Goal: Transaction & Acquisition: Obtain resource

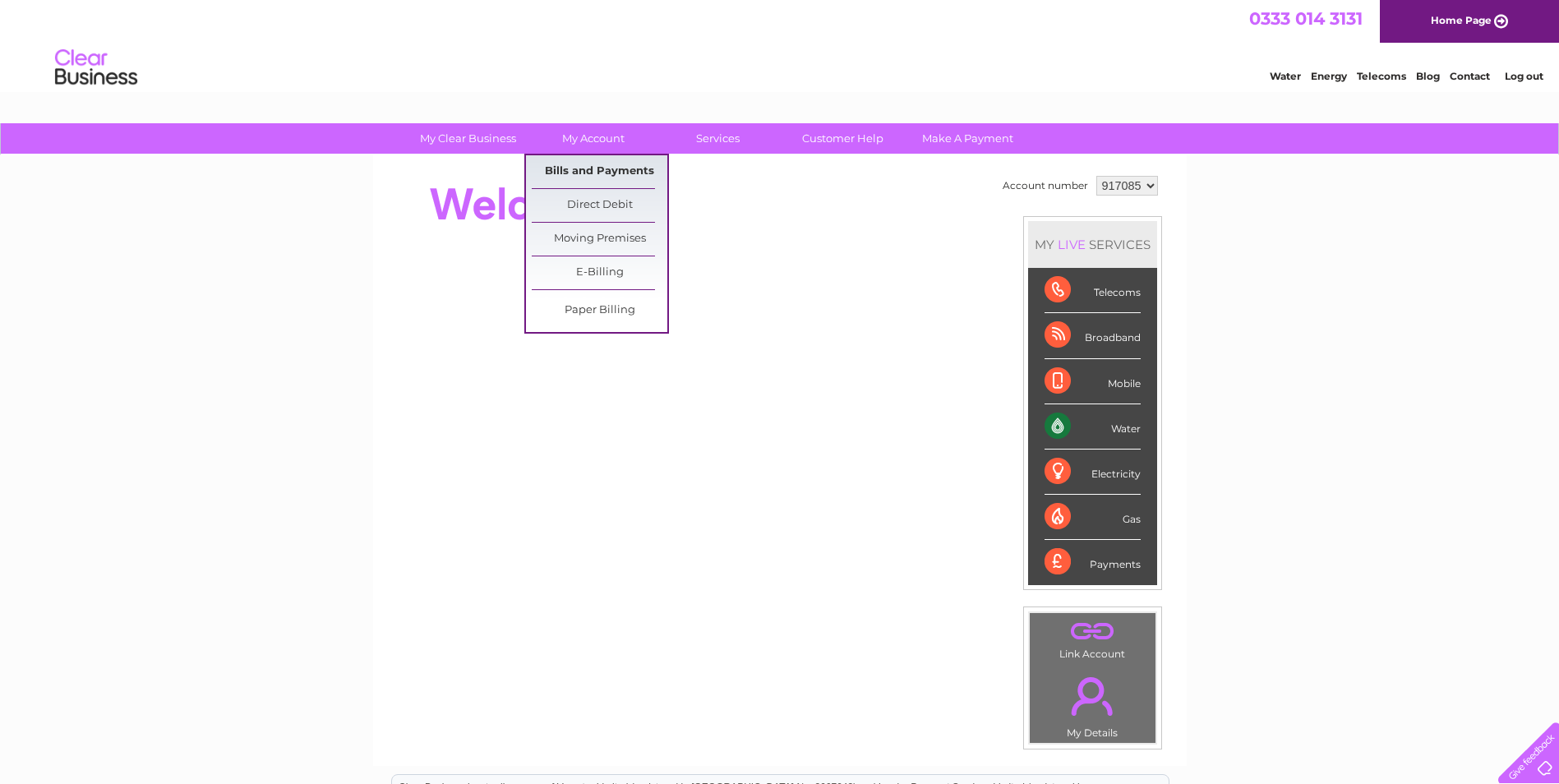
click at [599, 166] on link "Bills and Payments" at bounding box center [600, 171] width 135 height 33
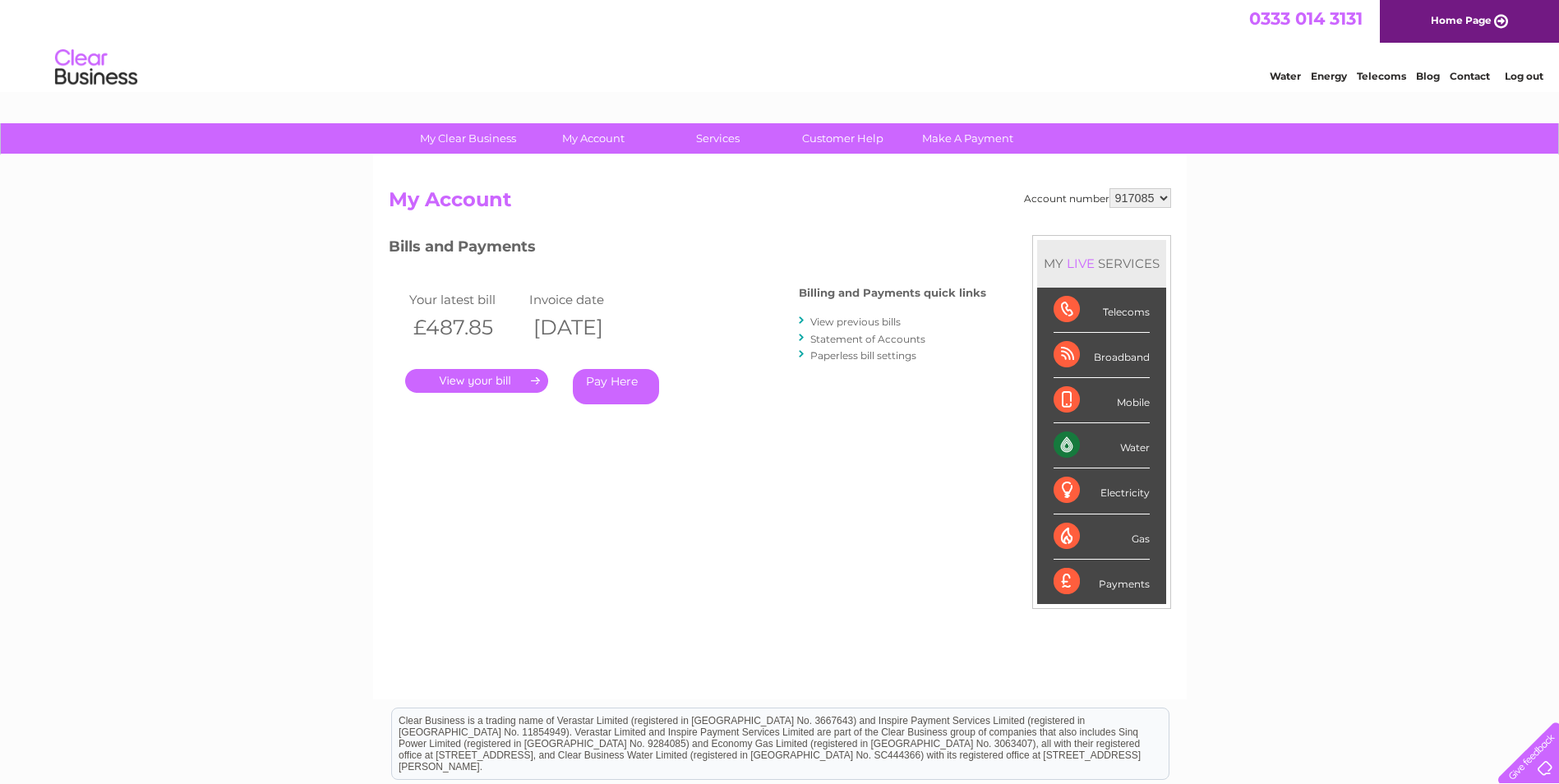
click at [520, 375] on link "." at bounding box center [476, 380] width 143 height 24
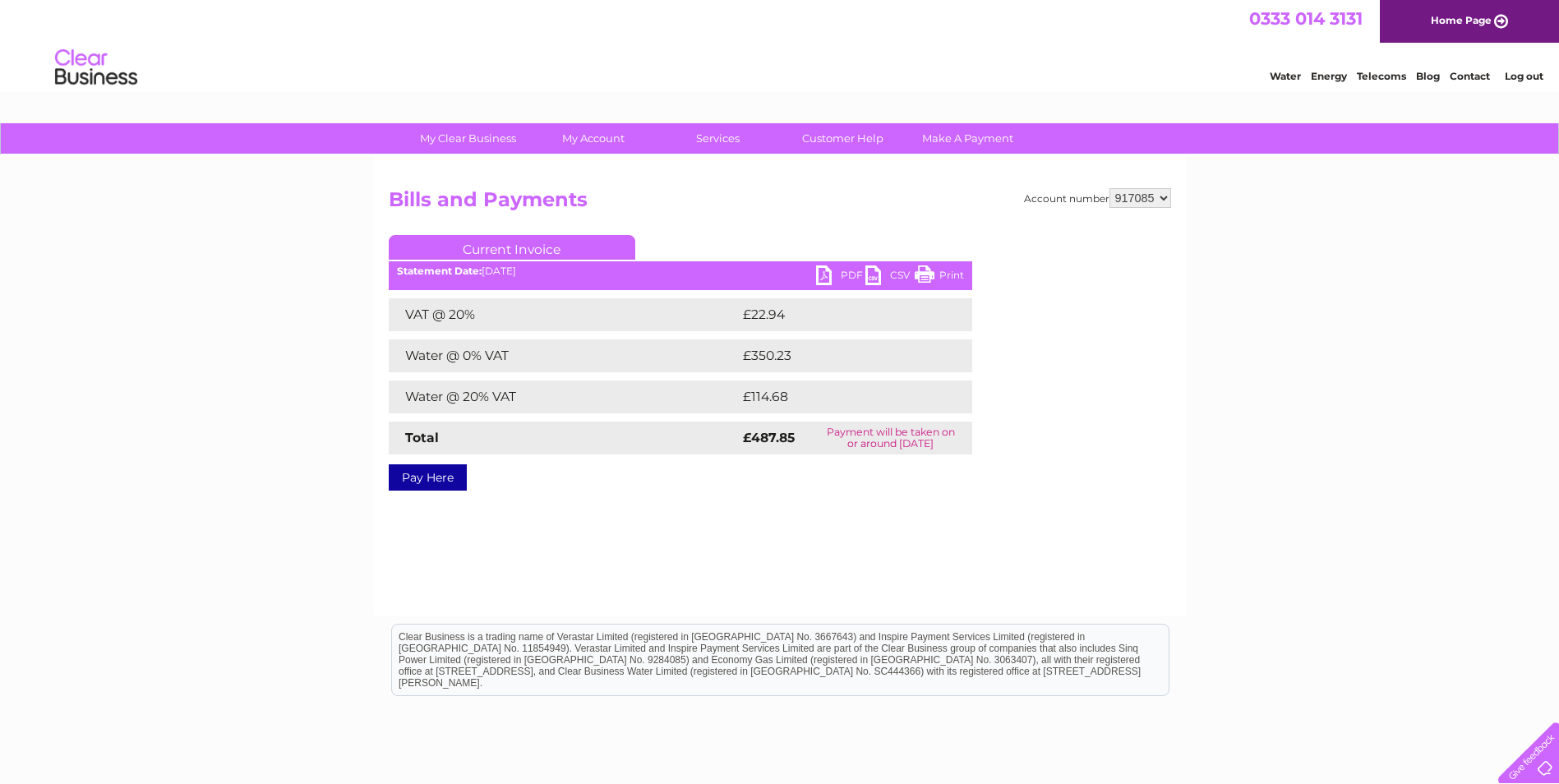
click at [823, 275] on link "PDF" at bounding box center [841, 277] width 49 height 24
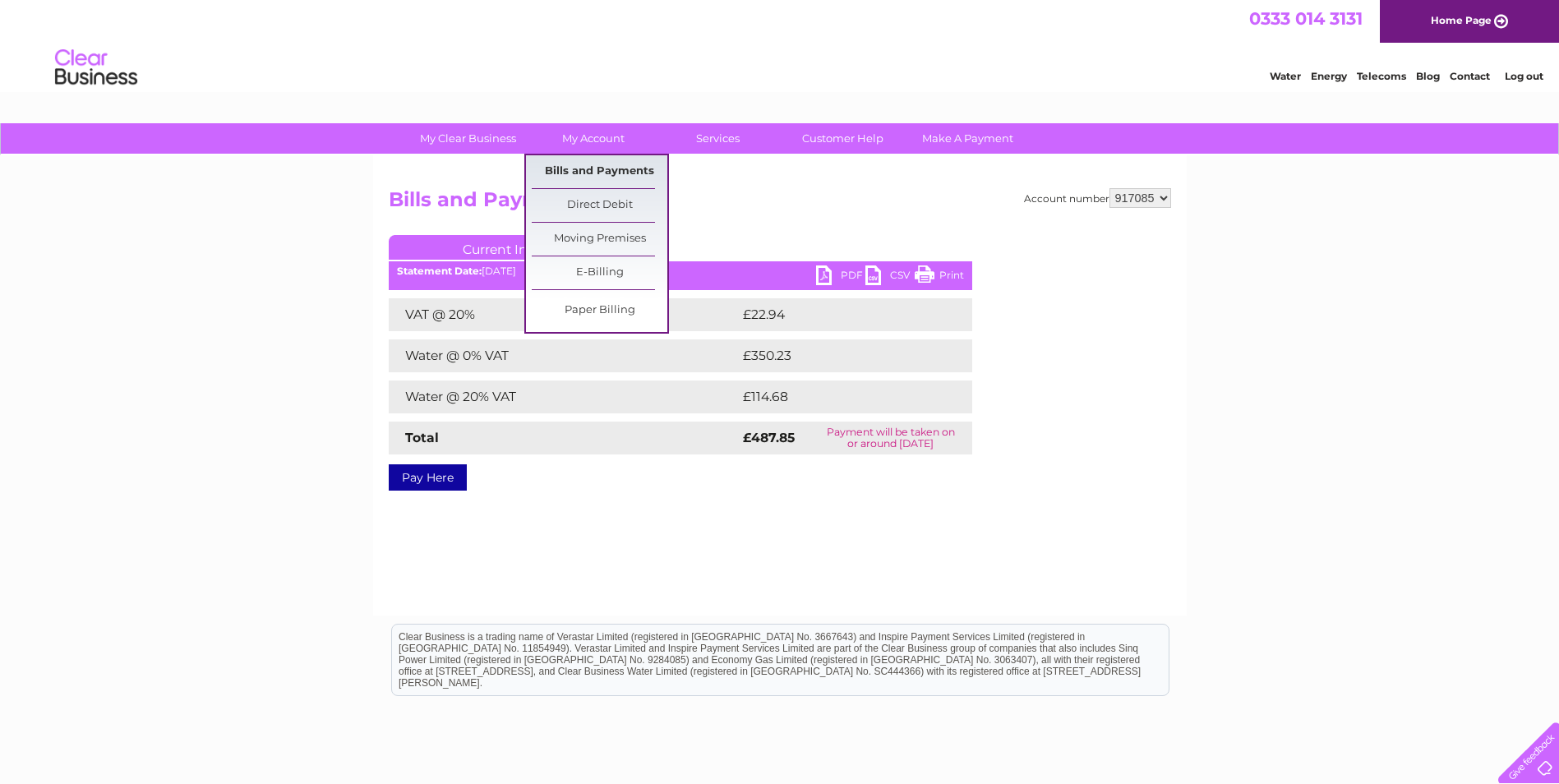
click at [603, 166] on link "Bills and Payments" at bounding box center [600, 171] width 135 height 33
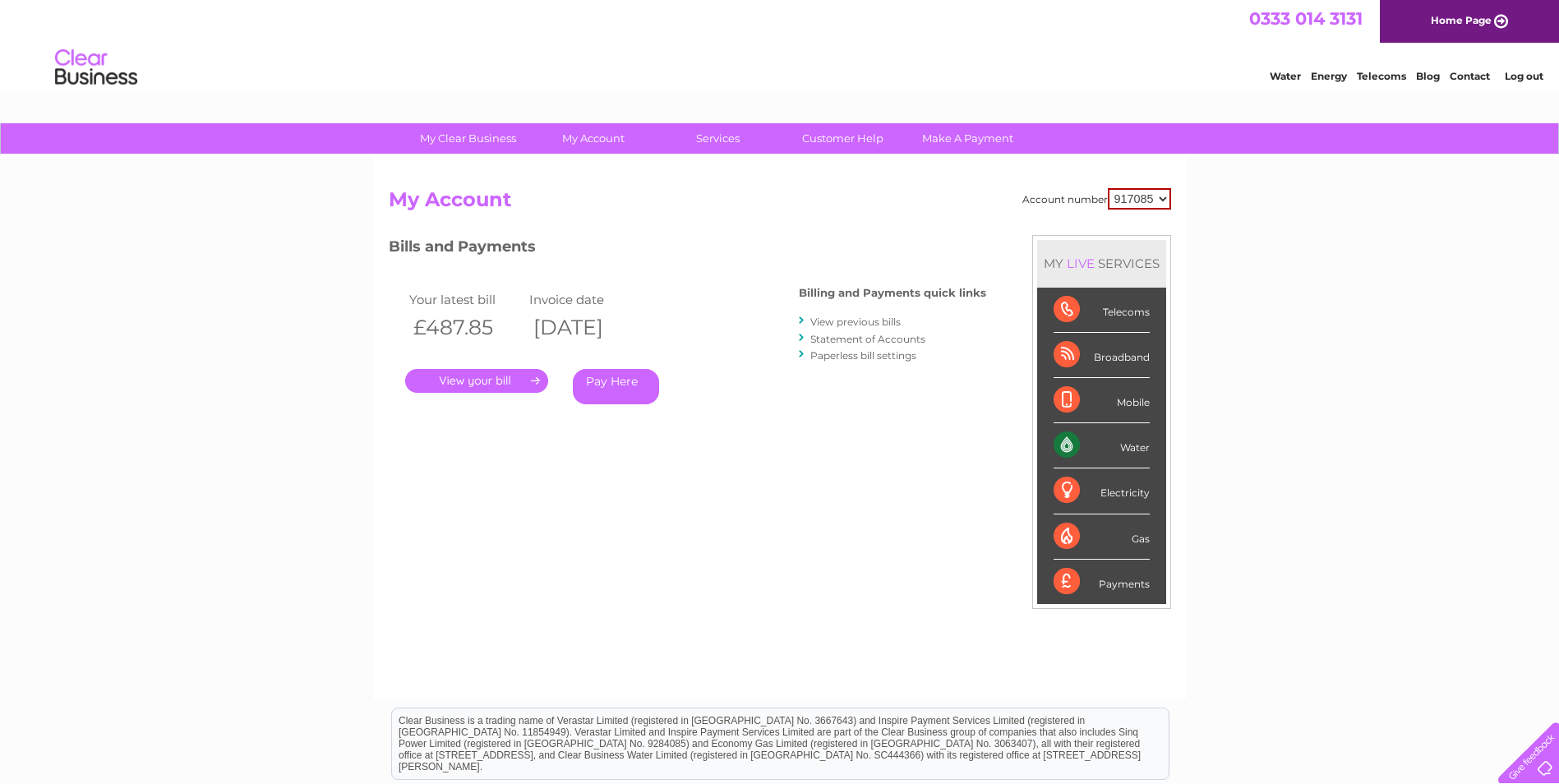
click at [822, 318] on link "View previous bills" at bounding box center [856, 322] width 91 height 12
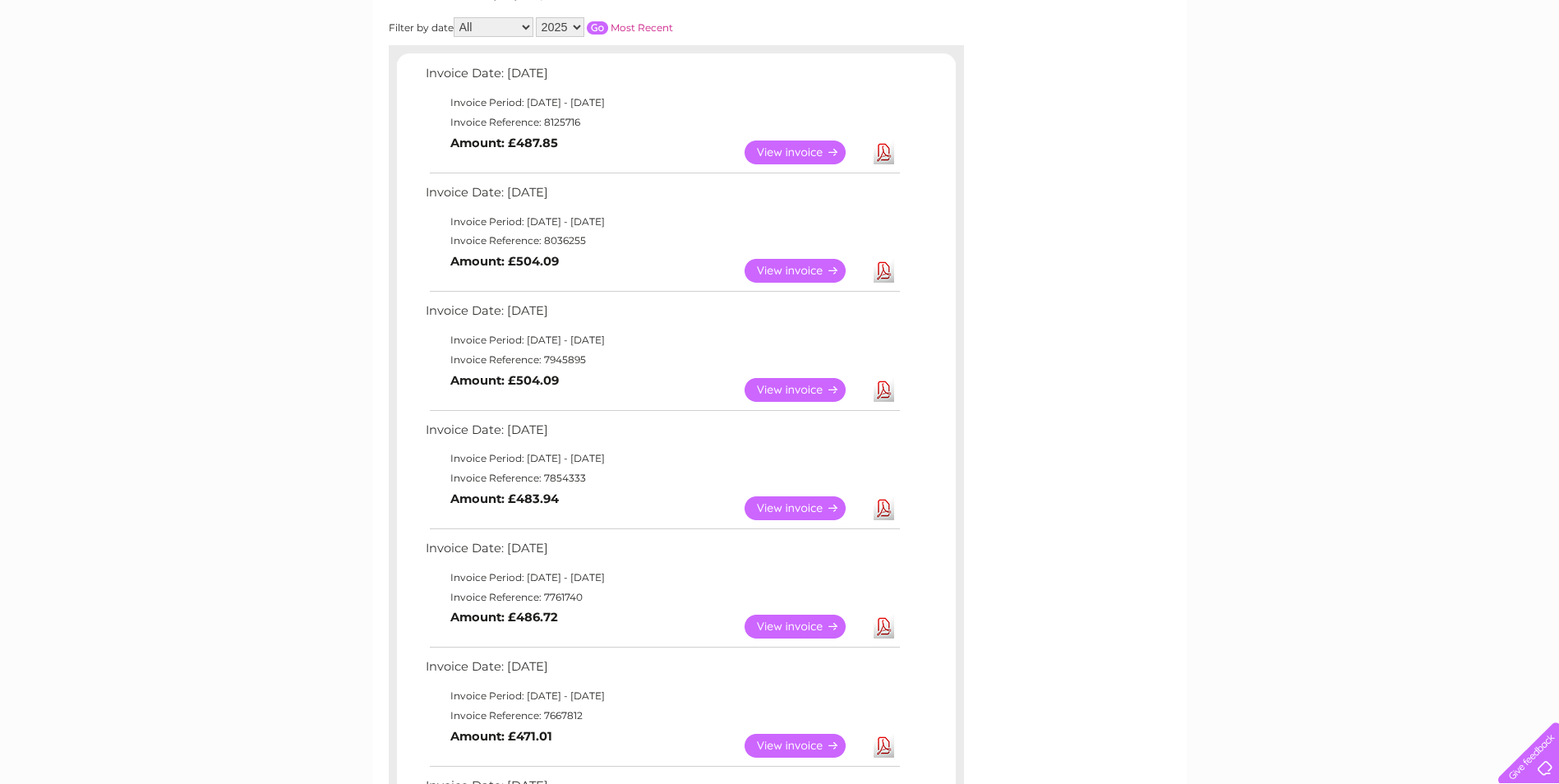
scroll to position [246, 0]
click at [882, 387] on link "Download" at bounding box center [883, 388] width 21 height 24
click at [816, 617] on link "View" at bounding box center [805, 625] width 120 height 24
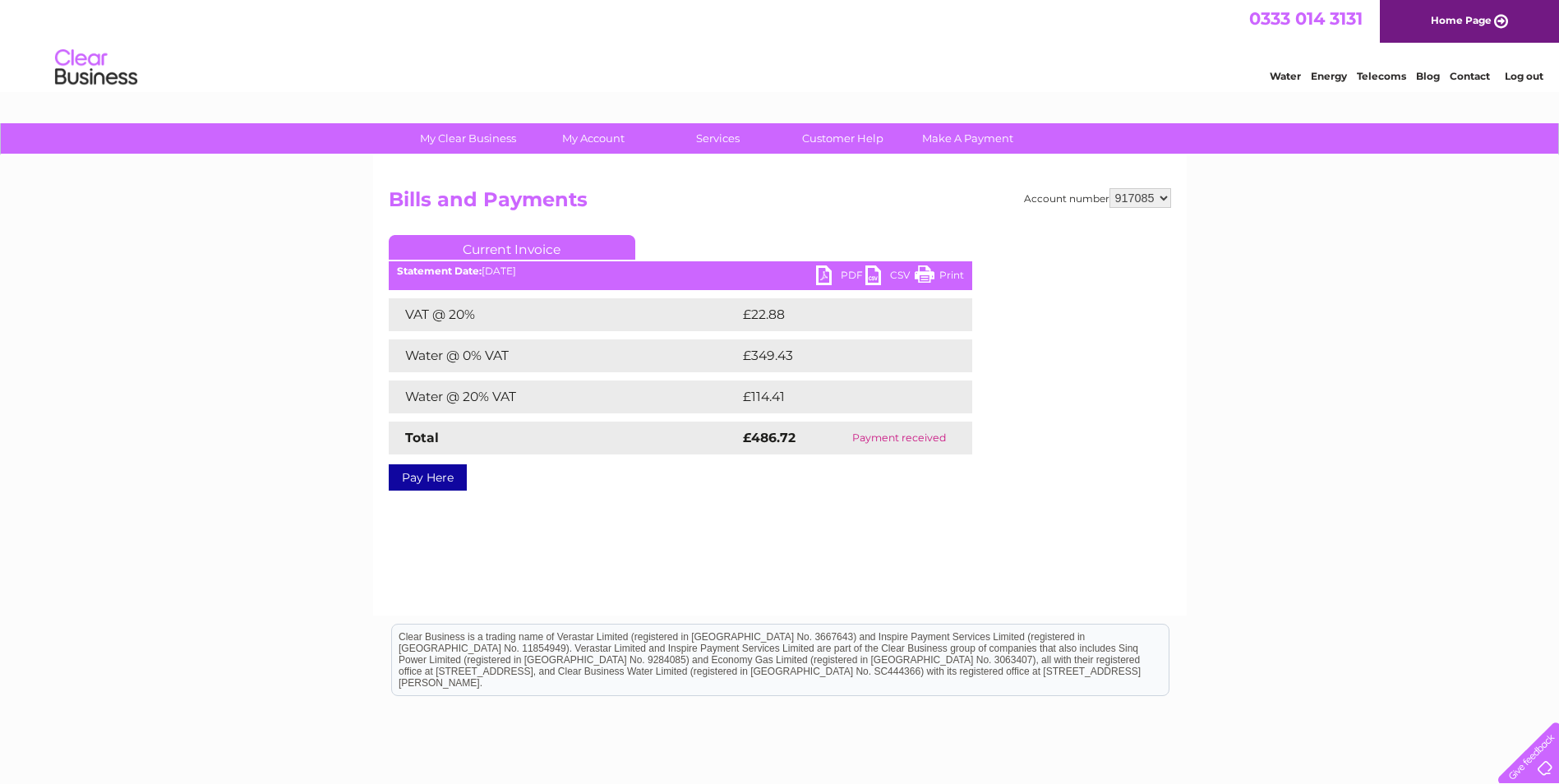
click at [827, 270] on link "PDF" at bounding box center [841, 277] width 49 height 24
